Goal: Task Accomplishment & Management: Use online tool/utility

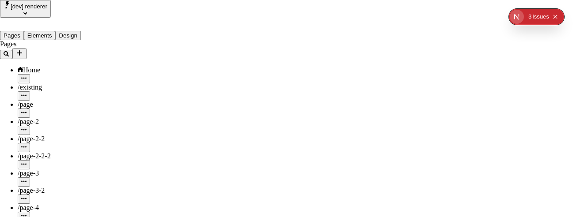
scroll to position [87, 0]
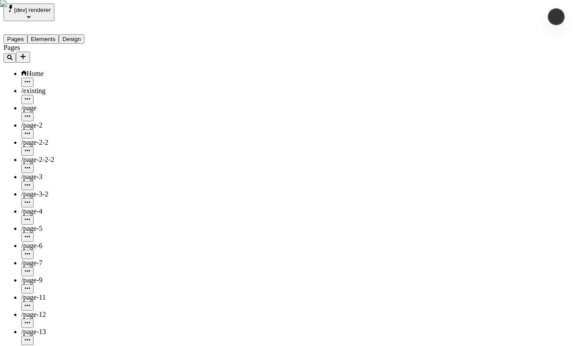
type input "/page-6"
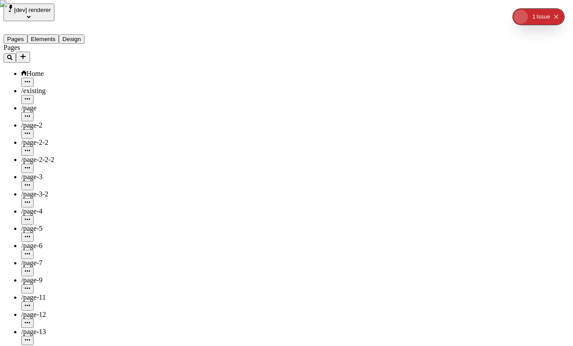
type input "/page-6"
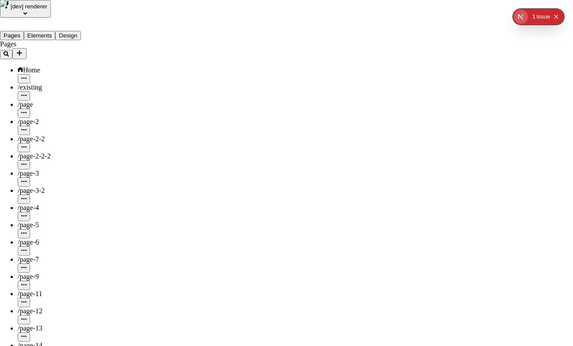
type input "Sitemap Sync"
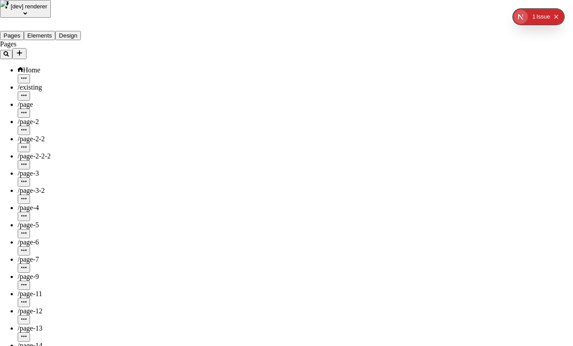
type input "Synchronizes BigCommerce store sitemap with a Makeswift site"
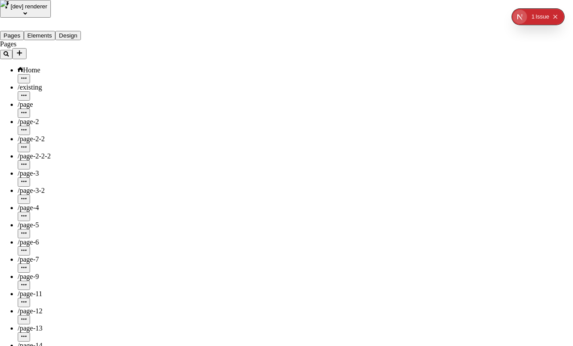
type input "aaaa"
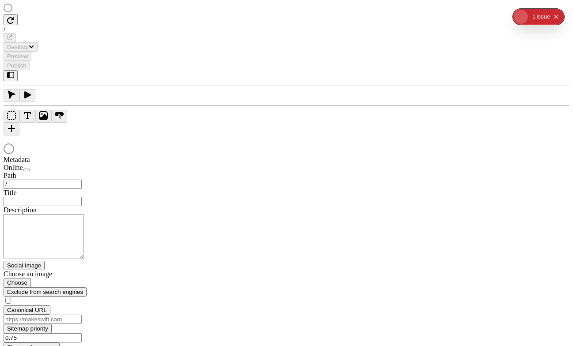
type input "/page-6"
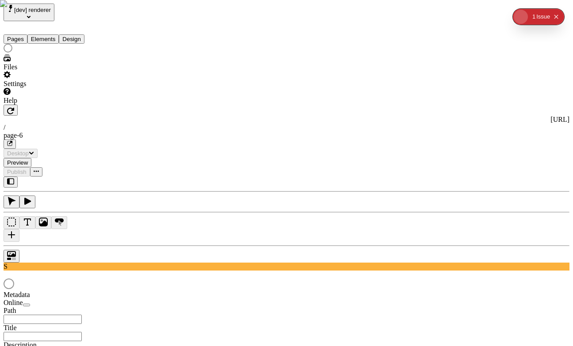
type input "/page-6"
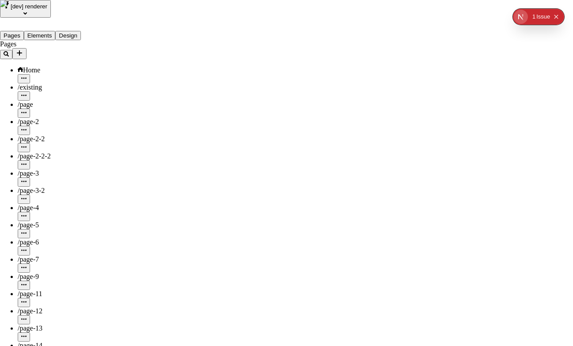
copy h3 "Contentful"
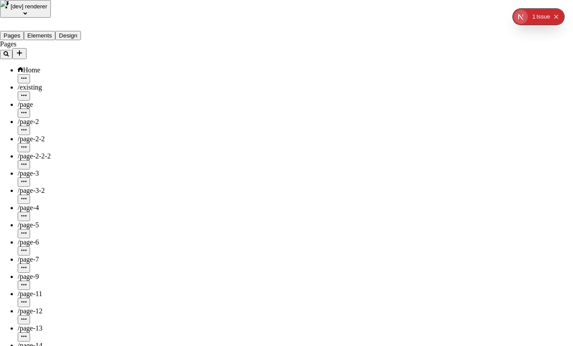
drag, startPoint x: 193, startPoint y: 78, endPoint x: 267, endPoint y: 78, distance: 74.2
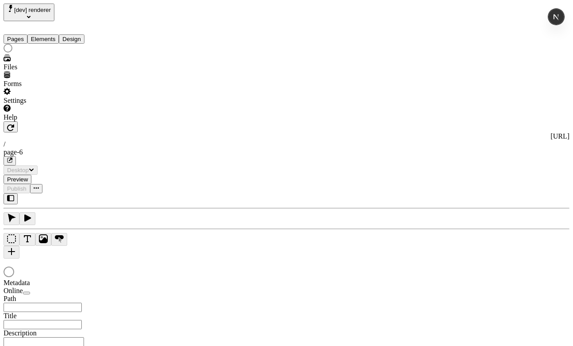
type input "/page-6"
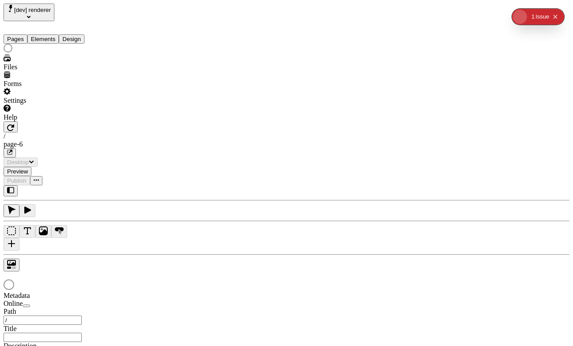
type input "/page-6"
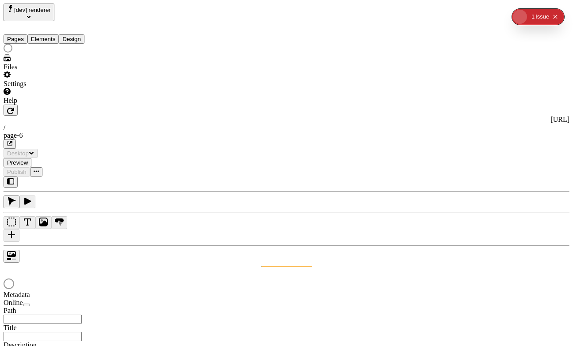
type input "/page-6"
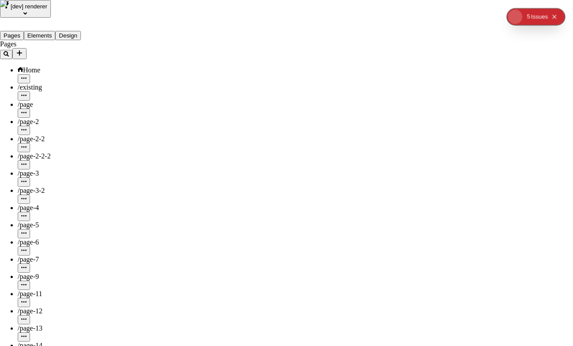
type input "Sync"
type input "Sitemap Sync"
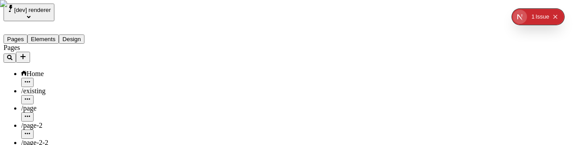
scroll to position [47, 0]
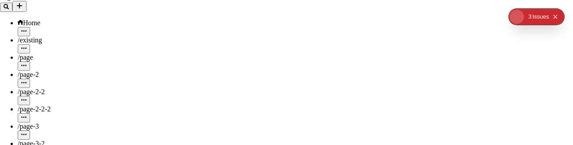
scroll to position [77, 0]
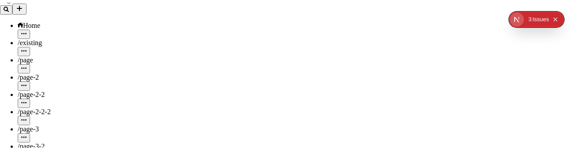
scroll to position [172, 0]
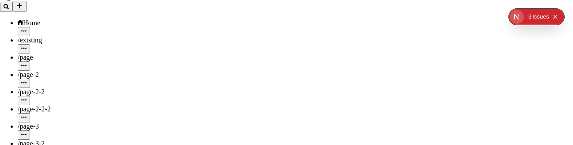
type input "test"
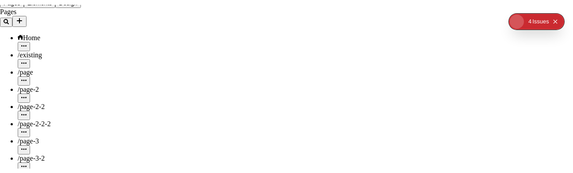
scroll to position [27, 0]
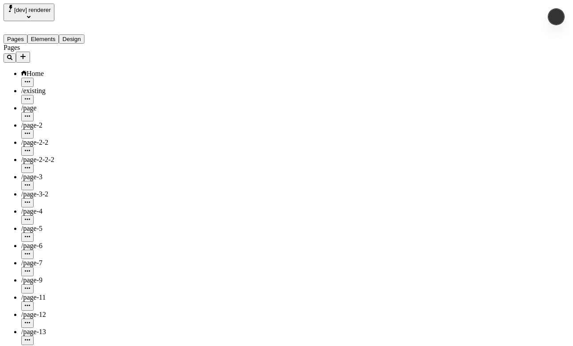
type input "/page-6"
